Goal: Navigation & Orientation: Find specific page/section

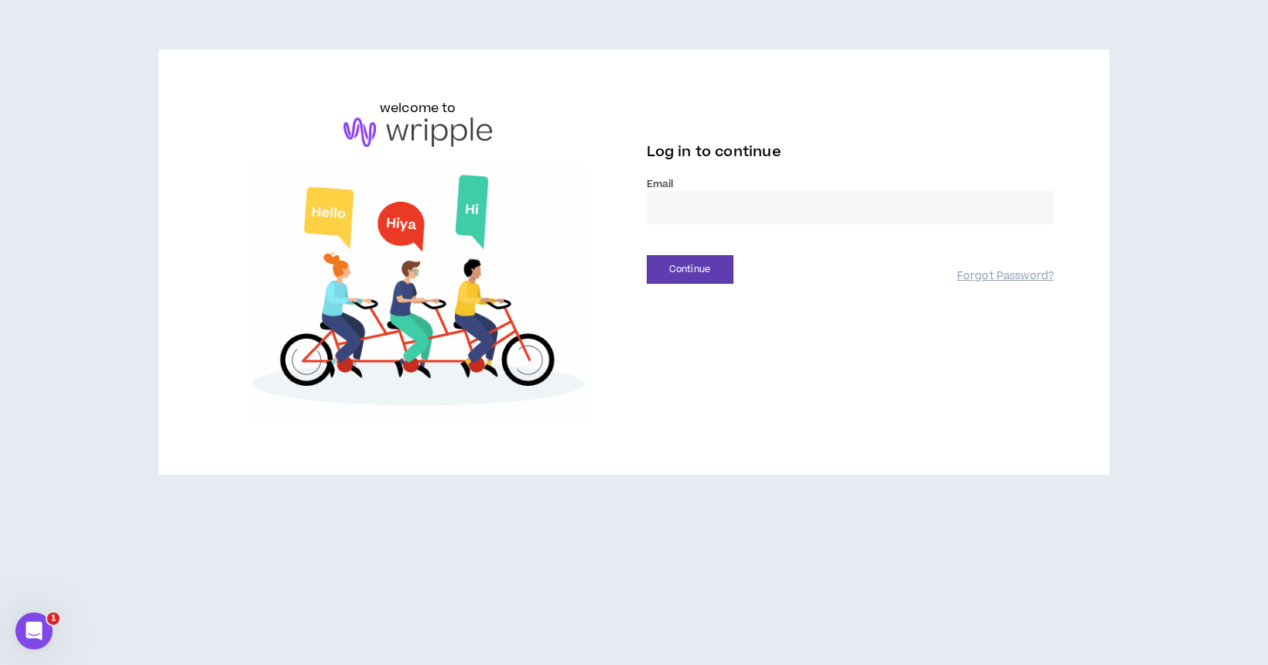
click at [685, 203] on input "email" at bounding box center [851, 207] width 408 height 33
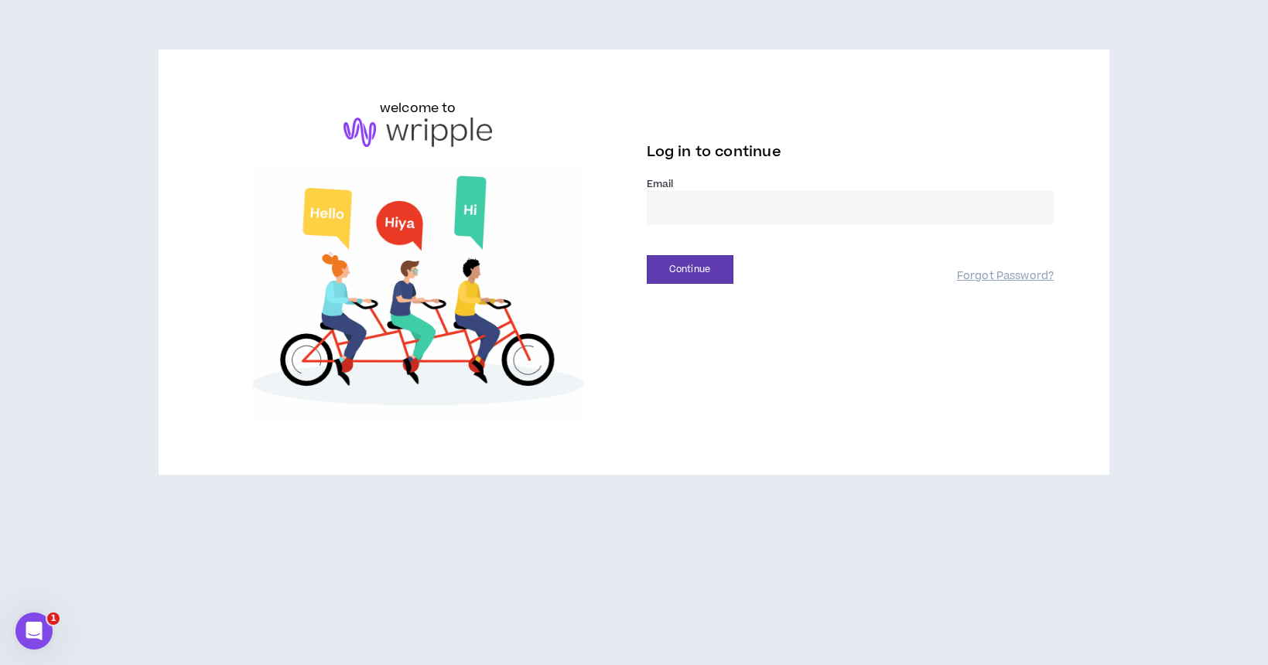
type input "**********"
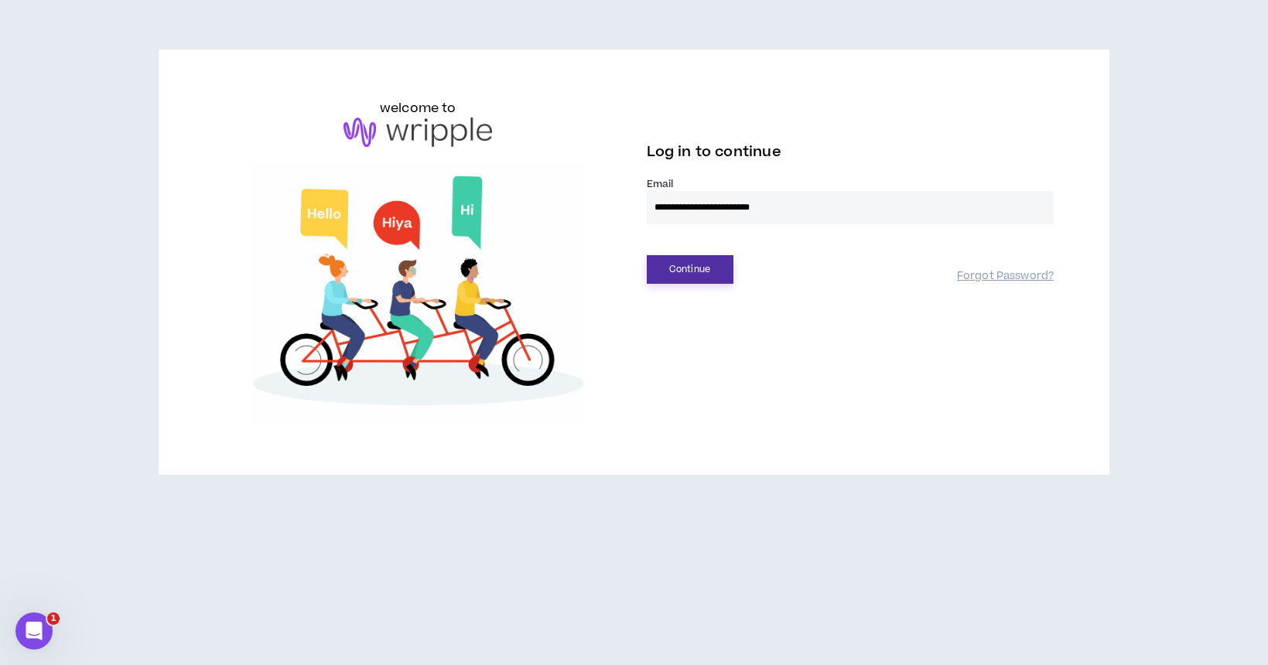
click at [701, 278] on button "Continue" at bounding box center [690, 269] width 87 height 29
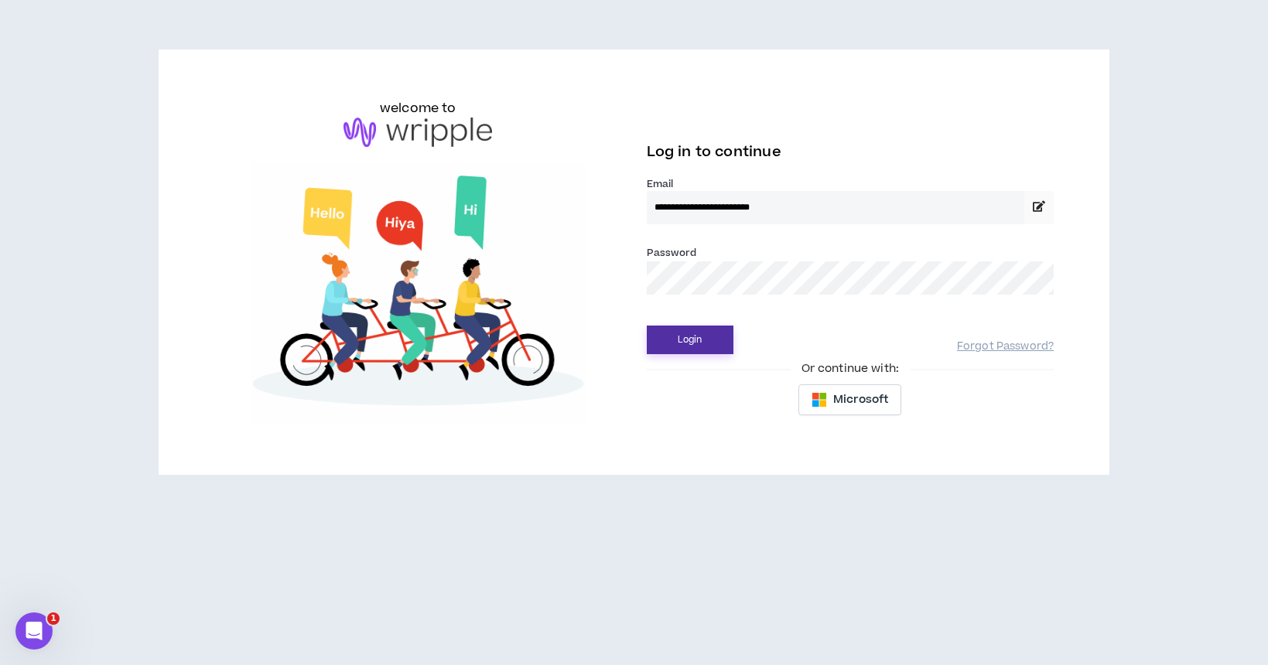
click at [647, 326] on button "Login" at bounding box center [690, 340] width 87 height 29
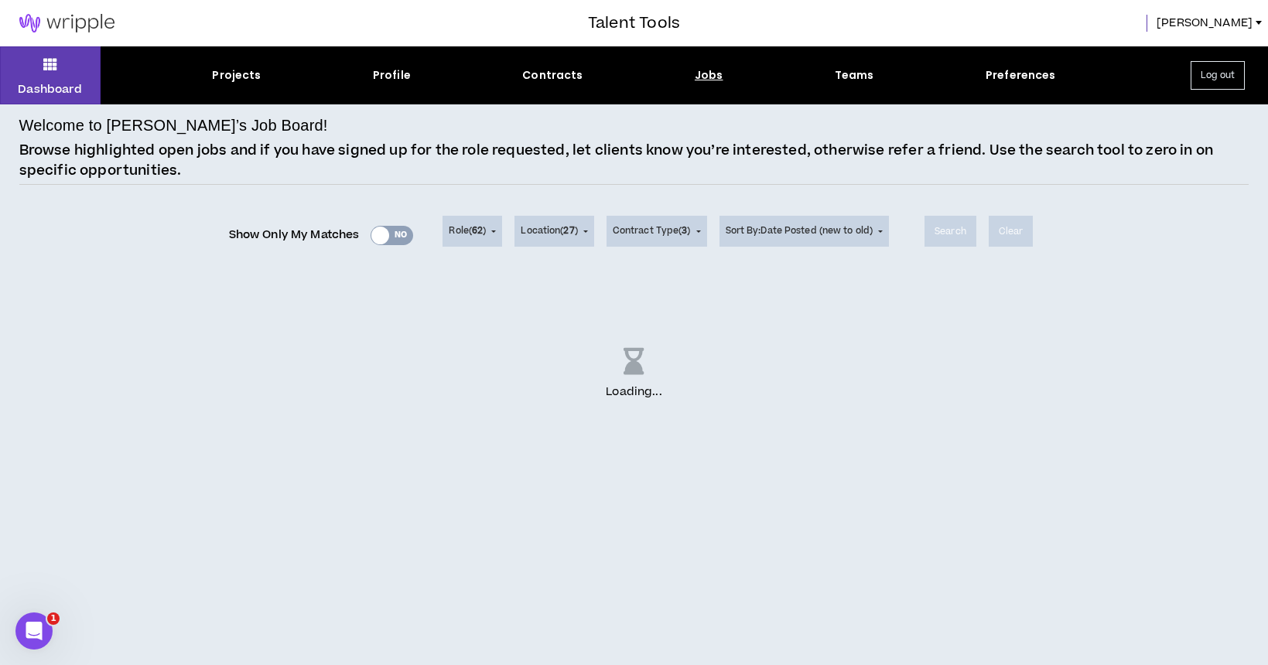
click at [377, 233] on div "Show Only My Matches Yes No" at bounding box center [321, 235] width 185 height 23
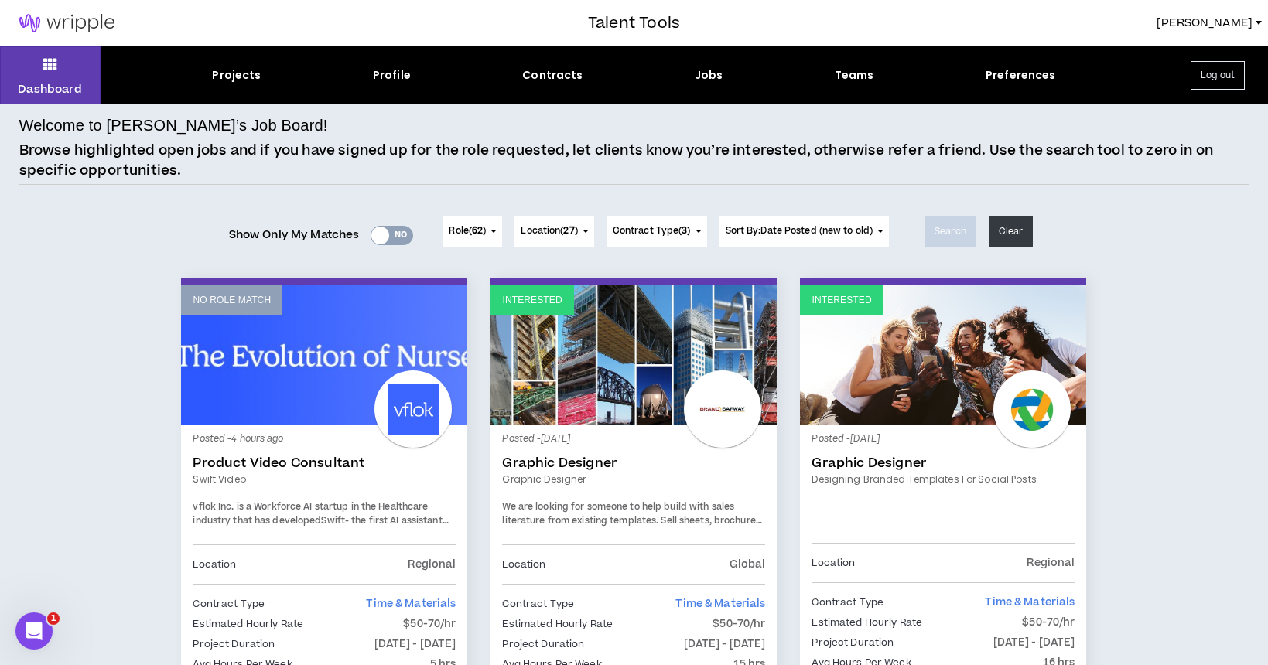
click at [381, 234] on div at bounding box center [380, 236] width 18 height 18
